Goal: Obtain resource: Download file/media

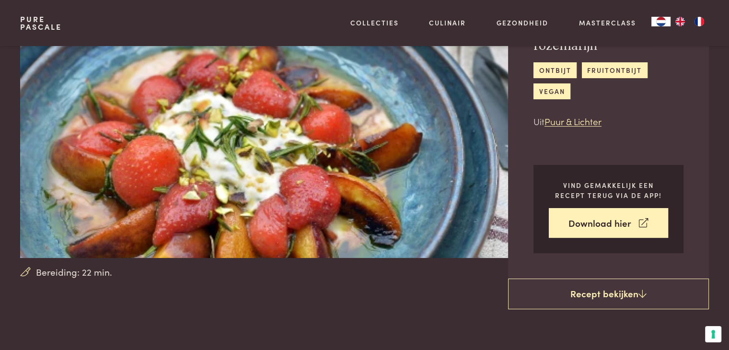
scroll to position [48, 0]
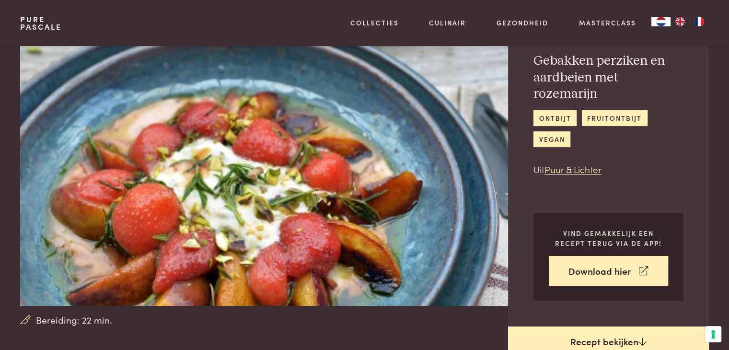
click at [633, 326] on link "Recept bekijken" at bounding box center [608, 341] width 201 height 31
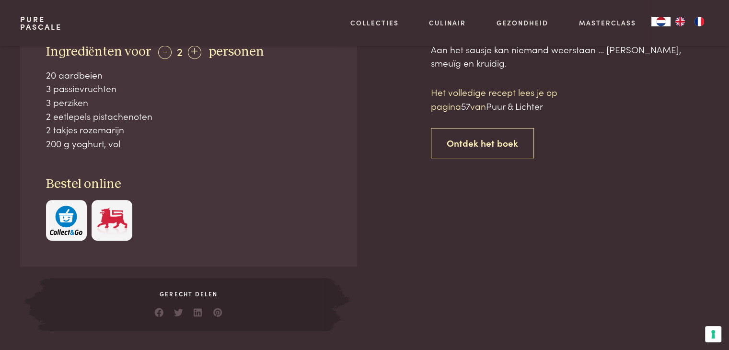
scroll to position [438, 0]
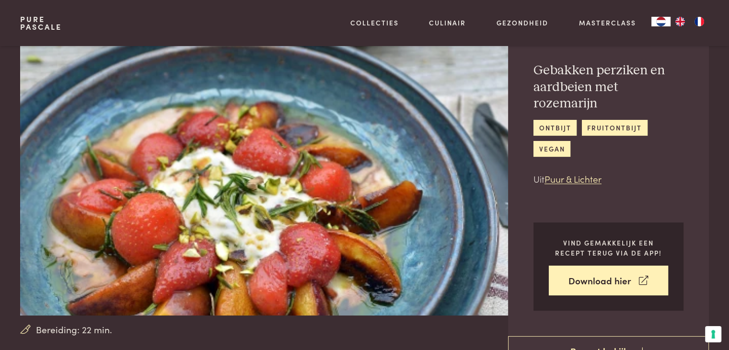
scroll to position [55, 0]
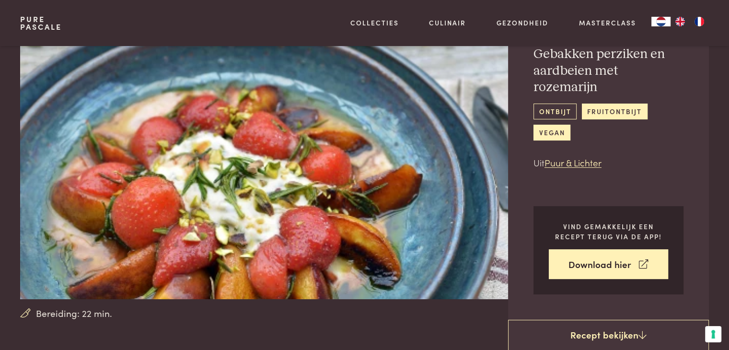
click at [560, 104] on link "ontbijt" at bounding box center [555, 112] width 43 height 16
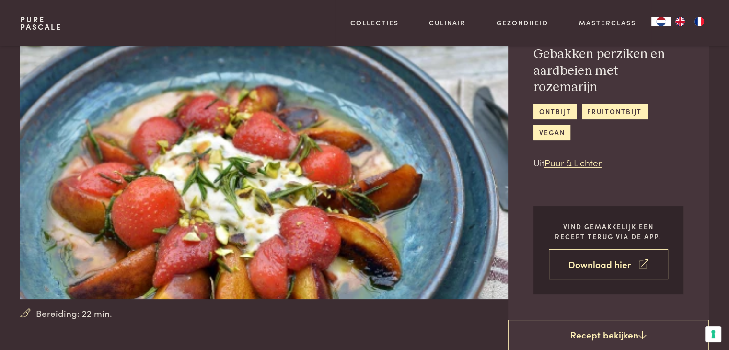
click at [598, 249] on link "Download hier" at bounding box center [608, 264] width 119 height 30
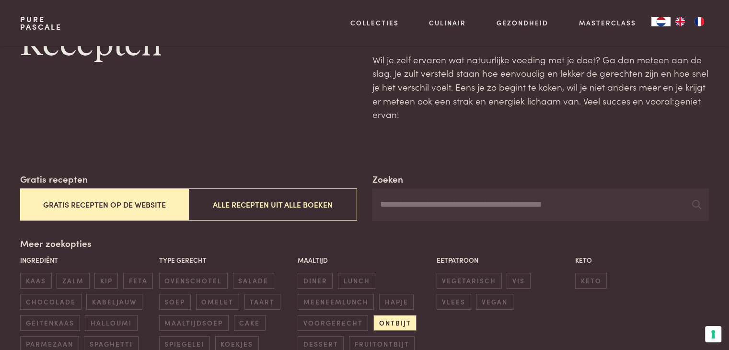
scroll to position [96, 0]
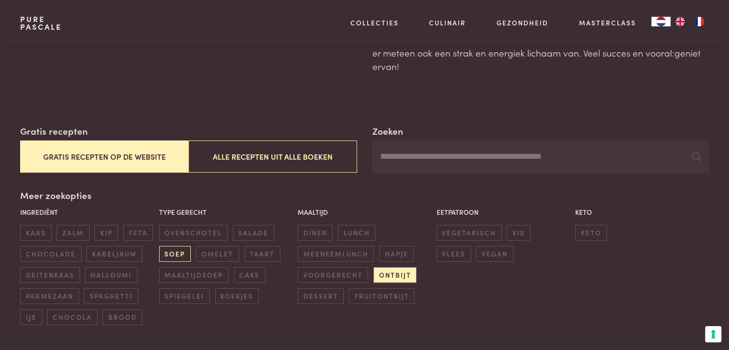
click at [176, 251] on span "soep" at bounding box center [175, 254] width 32 height 16
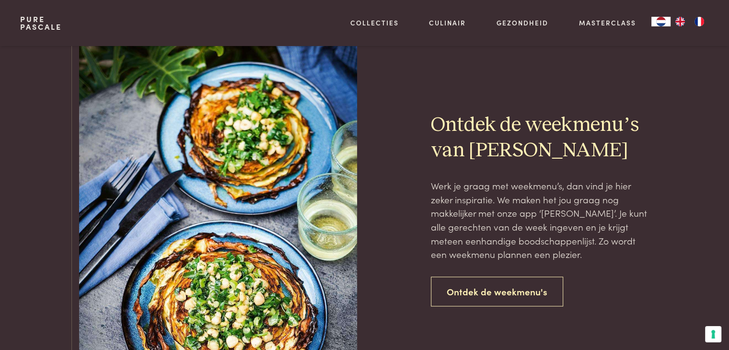
scroll to position [442, 0]
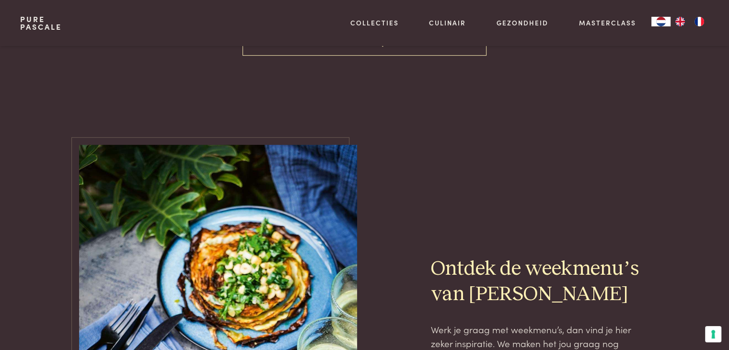
scroll to position [154, 0]
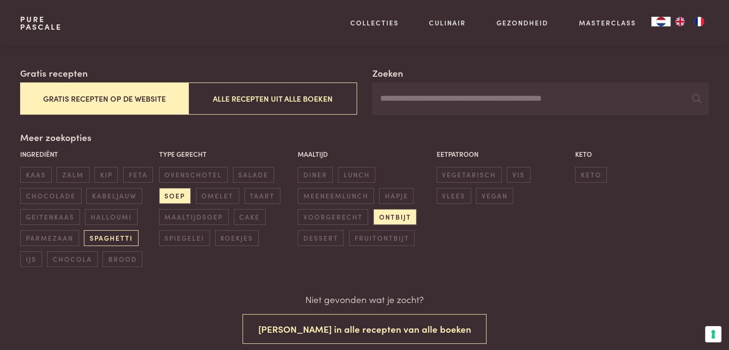
click at [115, 235] on span "spaghetti" at bounding box center [111, 238] width 54 height 16
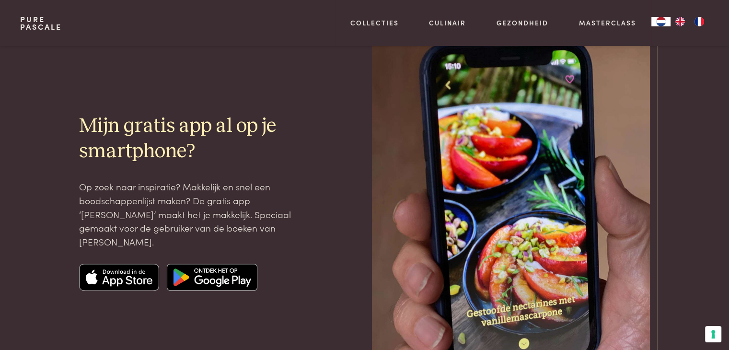
scroll to position [1065, 0]
